Goal: Task Accomplishment & Management: Use online tool/utility

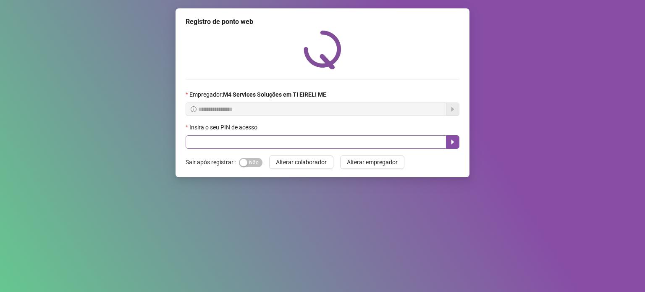
click at [281, 134] on div "Insira o seu PIN de acesso" at bounding box center [323, 129] width 274 height 13
click at [287, 140] on input "text" at bounding box center [316, 141] width 261 height 13
type input "*****"
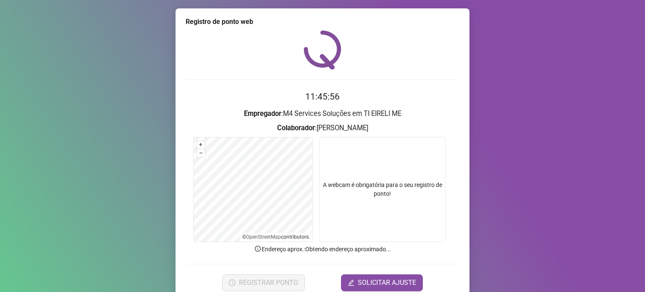
click at [398, 102] on h2 "11:45:56" at bounding box center [323, 97] width 274 height 14
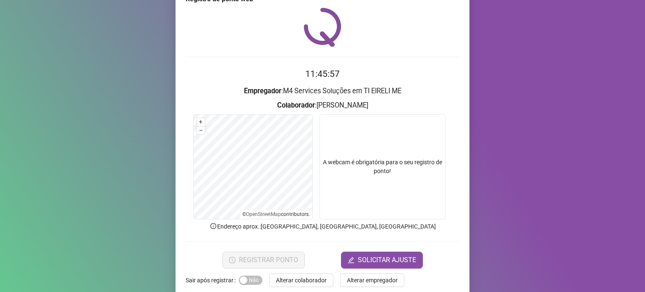
scroll to position [35, 0]
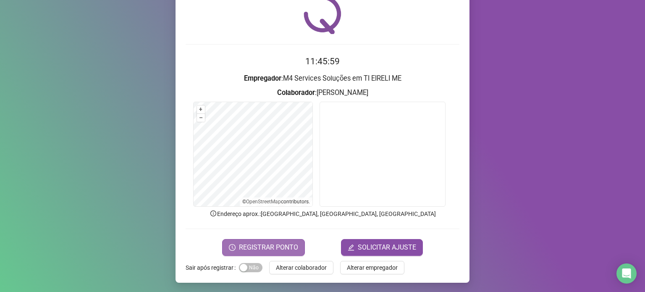
click at [266, 243] on span "REGISTRAR PONTO" at bounding box center [268, 247] width 59 height 10
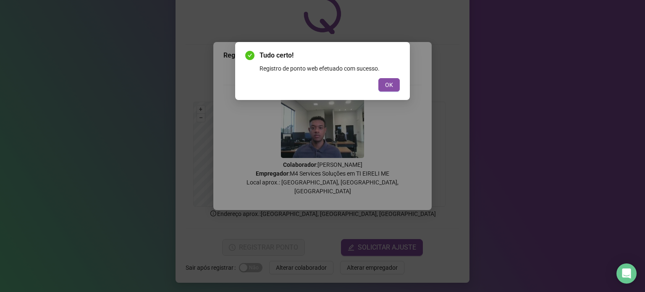
click at [400, 82] on div "Tudo certo! Registro de ponto web efetuado com sucesso. OK" at bounding box center [322, 71] width 175 height 58
click at [394, 82] on button "OK" at bounding box center [388, 84] width 21 height 13
